Goal: Find specific fact: Find specific fact

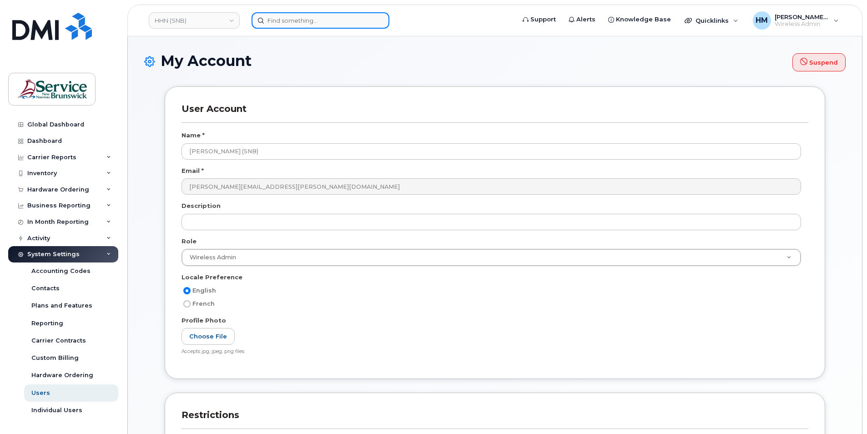
click at [339, 25] on input at bounding box center [321, 20] width 138 height 16
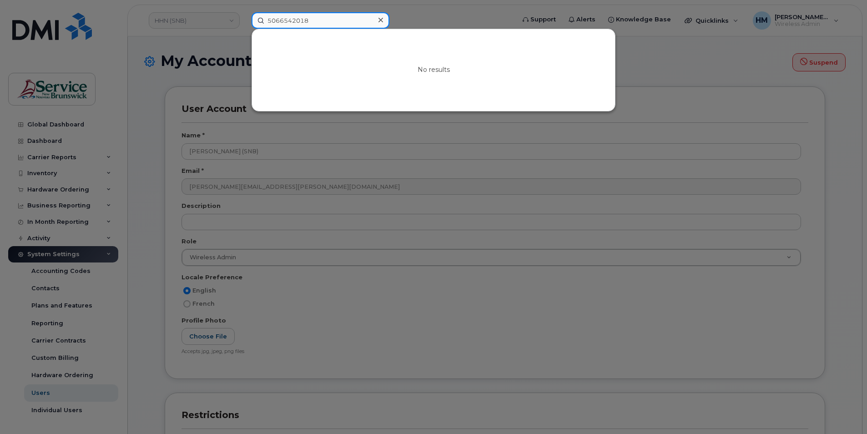
type input "5066542018"
click at [420, 18] on div at bounding box center [433, 217] width 867 height 434
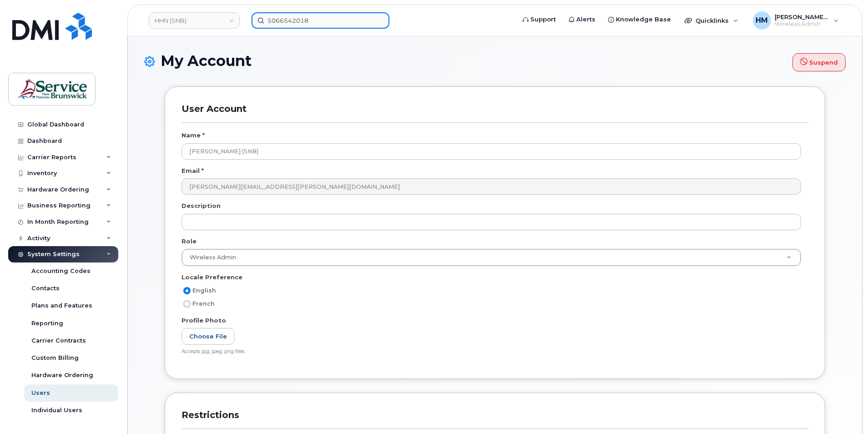
click at [348, 18] on input "5066542018" at bounding box center [321, 20] width 138 height 16
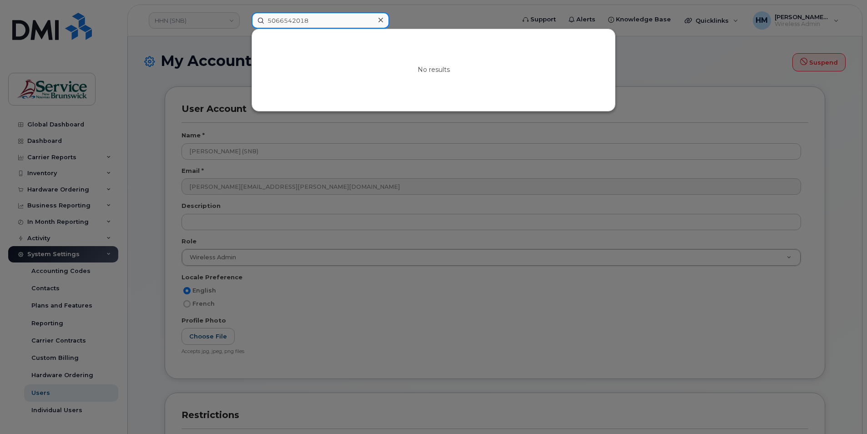
click at [348, 18] on input "5066542018" at bounding box center [321, 20] width 138 height 16
click at [463, 16] on div at bounding box center [433, 217] width 867 height 434
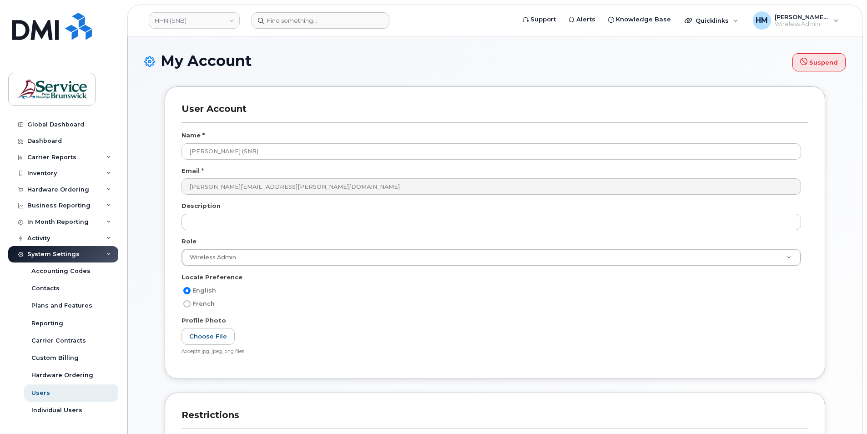
click at [482, 69] on h1 "My Account Suspend" at bounding box center [494, 62] width 701 height 19
click at [479, 69] on h1 "My Account Suspend" at bounding box center [494, 62] width 701 height 19
click at [303, 61] on h1 "My Account Suspend" at bounding box center [494, 62] width 701 height 19
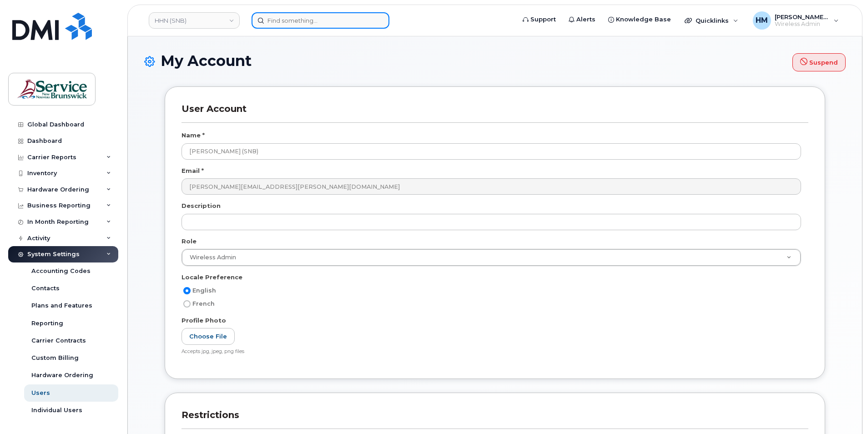
click at [303, 22] on input at bounding box center [321, 20] width 138 height 16
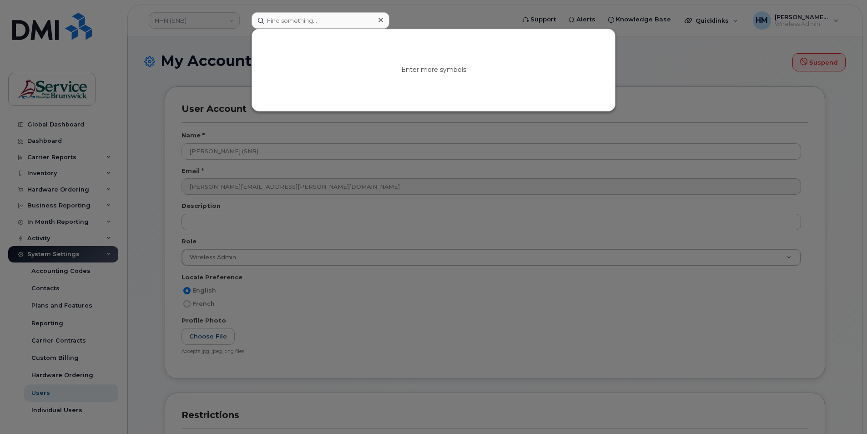
click at [234, 44] on div at bounding box center [433, 217] width 867 height 434
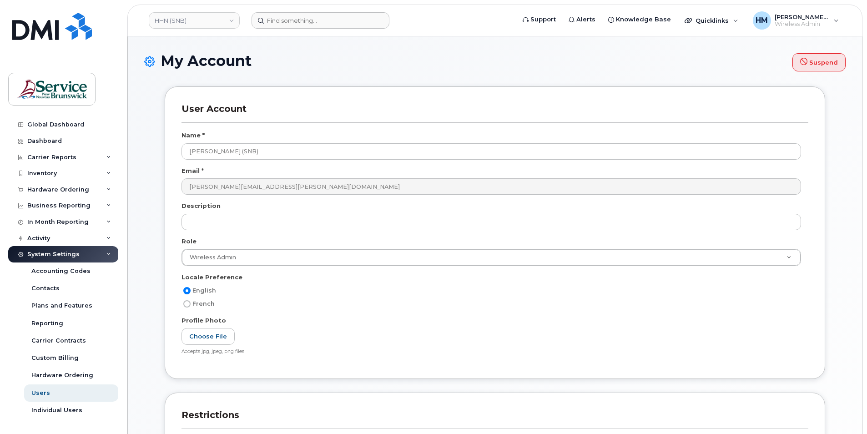
click at [345, 68] on h1 "My Account Suspend" at bounding box center [494, 62] width 701 height 19
